Goal: Check status: Check status

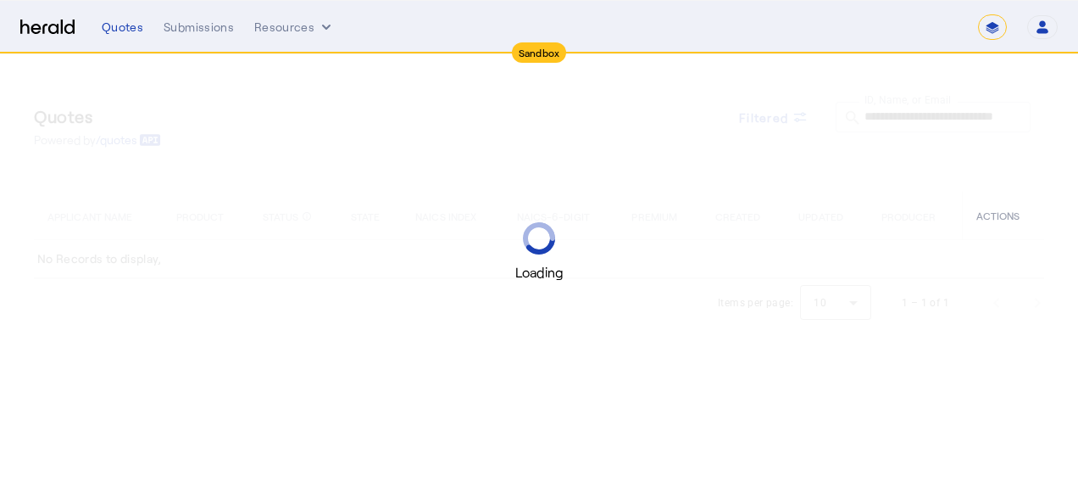
select select "*******"
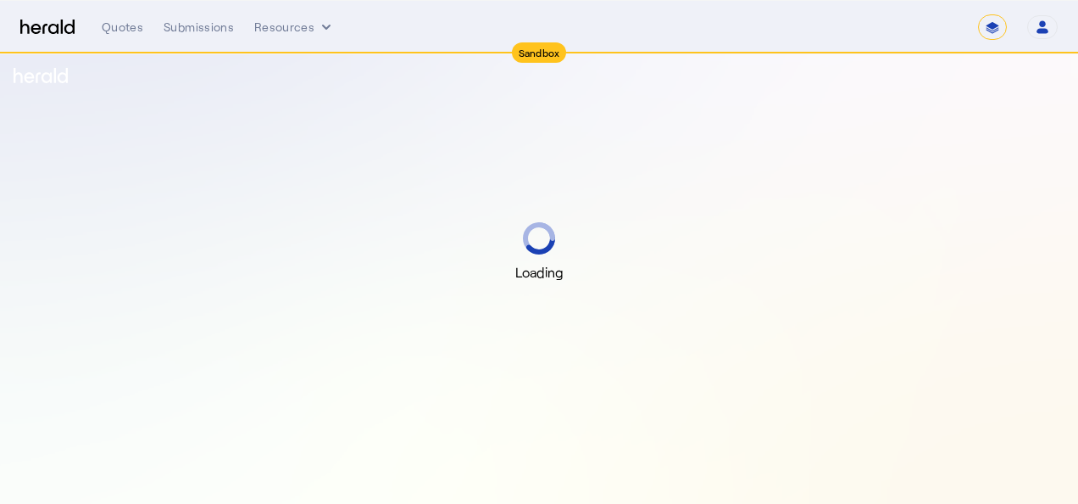
select select "*******"
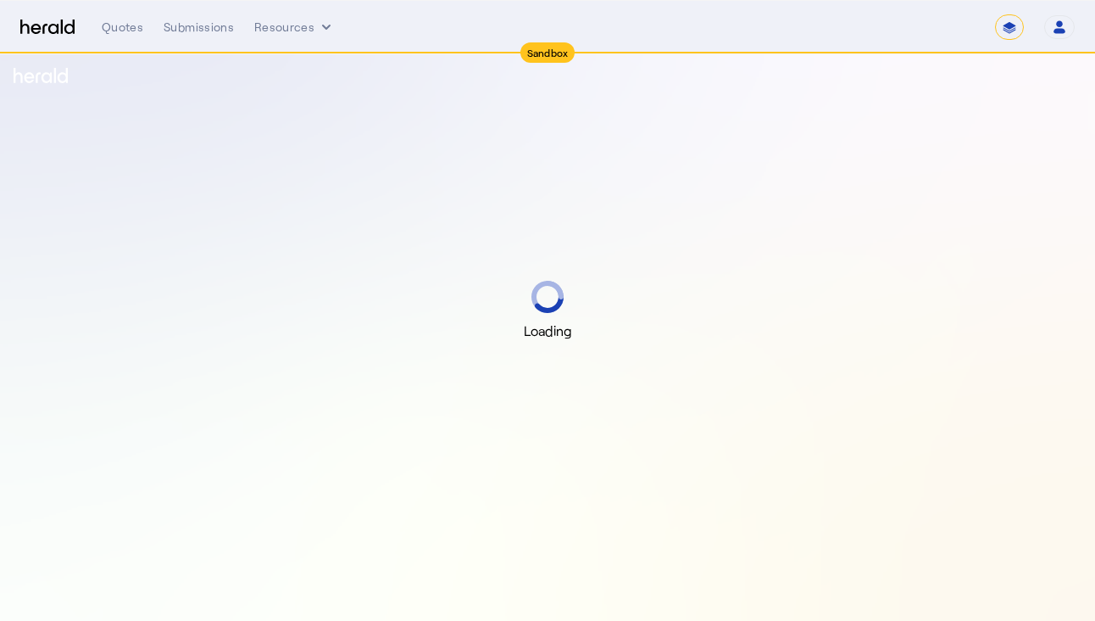
select select "*******"
